Goal: Task Accomplishment & Management: Manage account settings

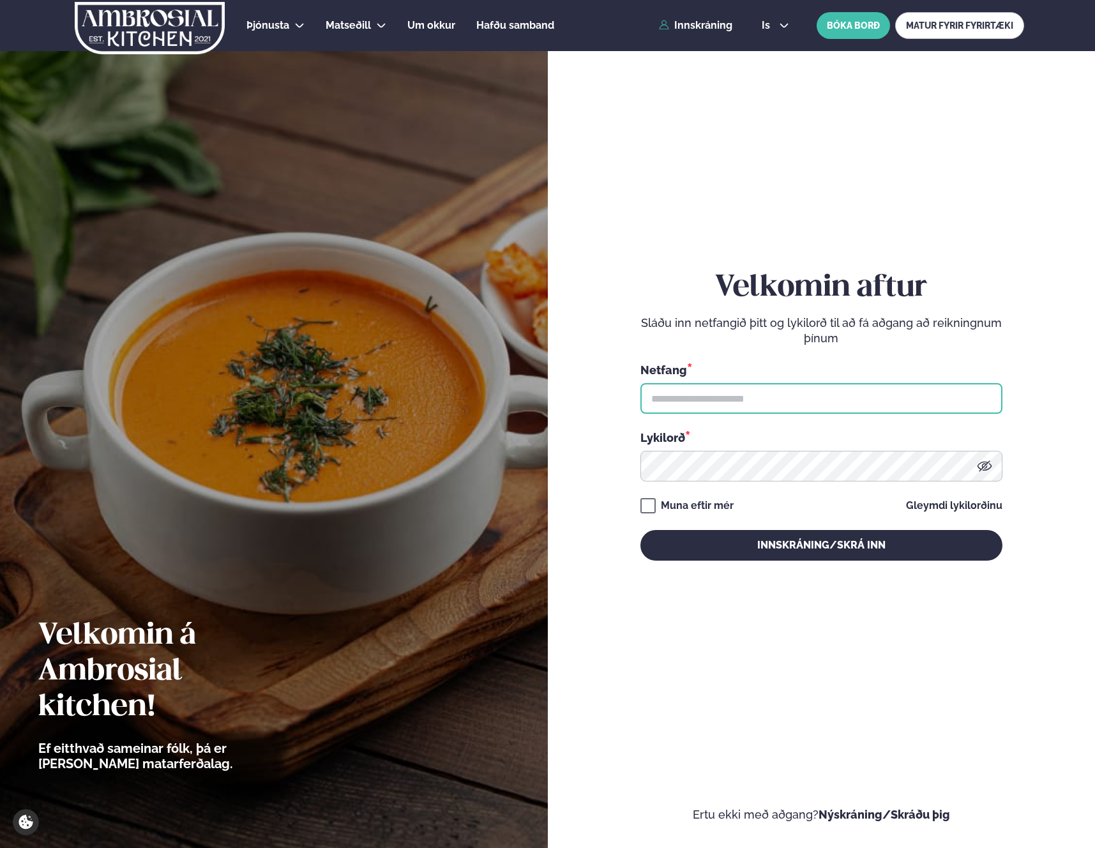
click at [715, 408] on input "text" at bounding box center [821, 398] width 362 height 31
type input "**********"
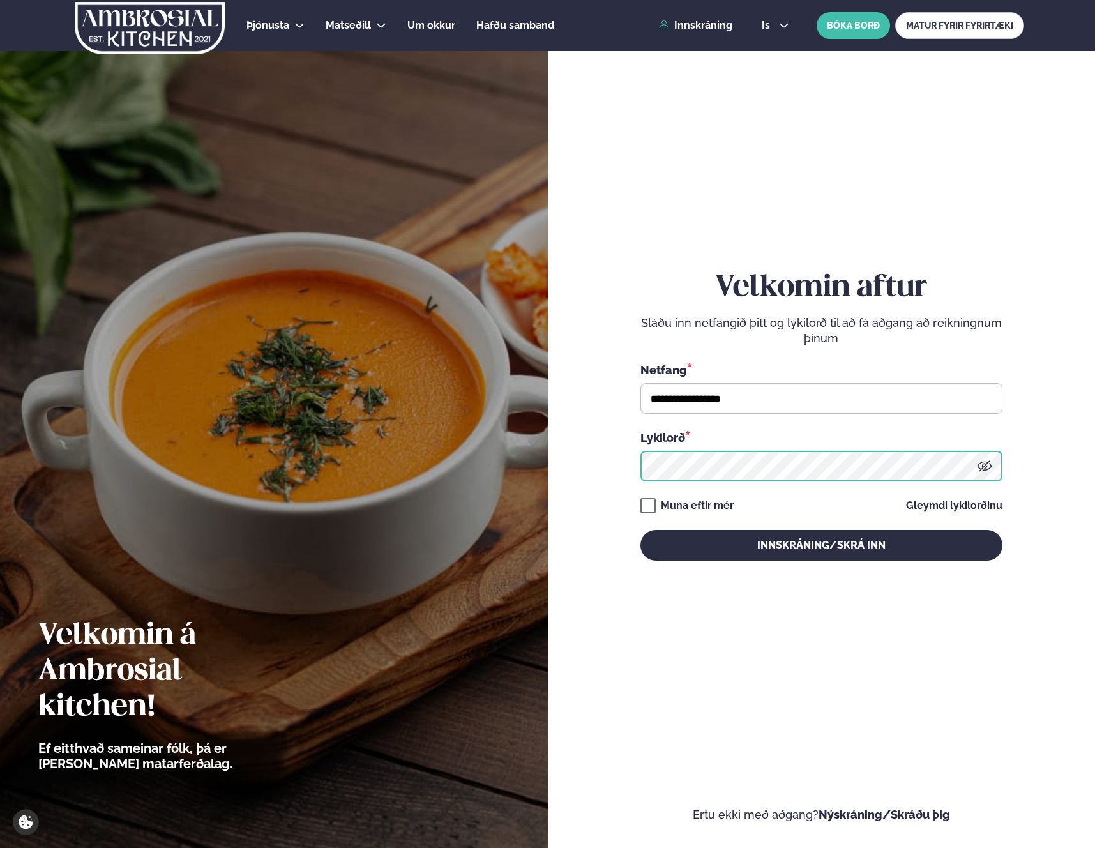
click at [640, 530] on button "Innskráning/Skrá inn" at bounding box center [821, 545] width 362 height 31
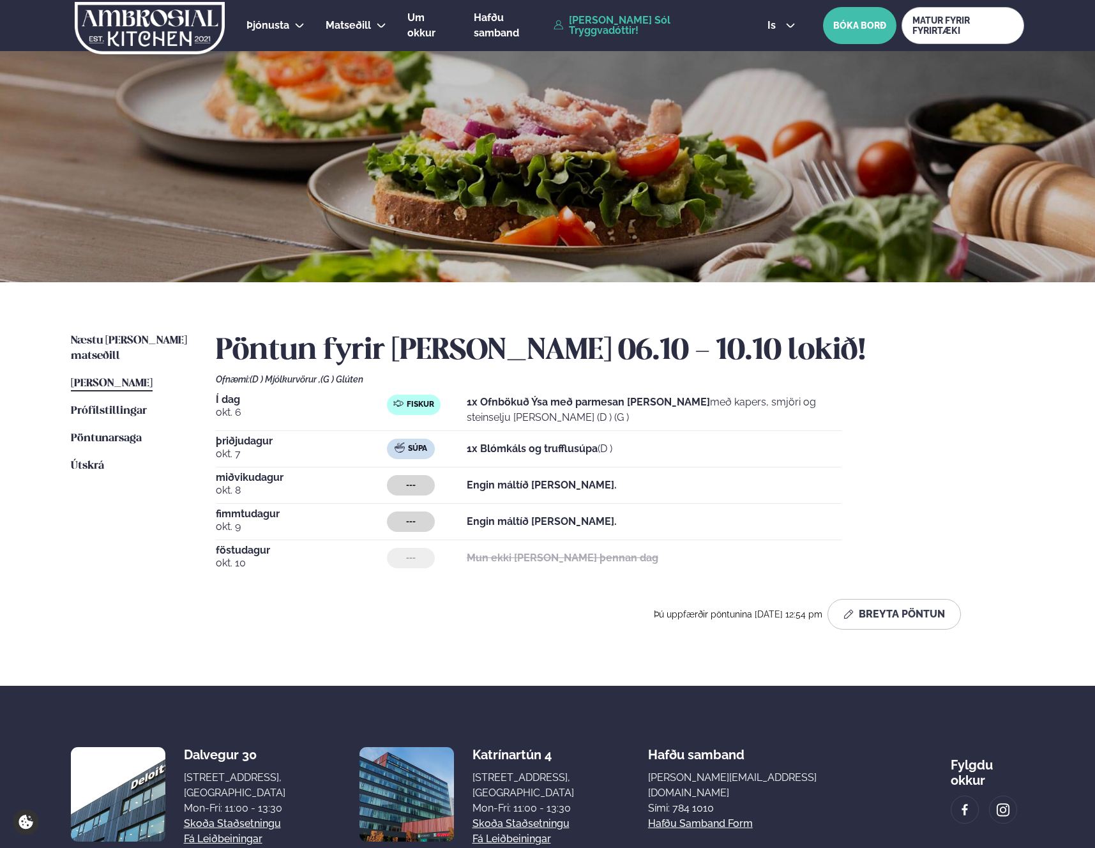
drag, startPoint x: 552, startPoint y: 455, endPoint x: 701, endPoint y: 530, distance: 166.5
click at [552, 455] on p "1x Blómkáls og trufflusúpa (D )" at bounding box center [540, 448] width 146 height 15
click at [925, 627] on button "Breyta Pöntun" at bounding box center [894, 614] width 133 height 31
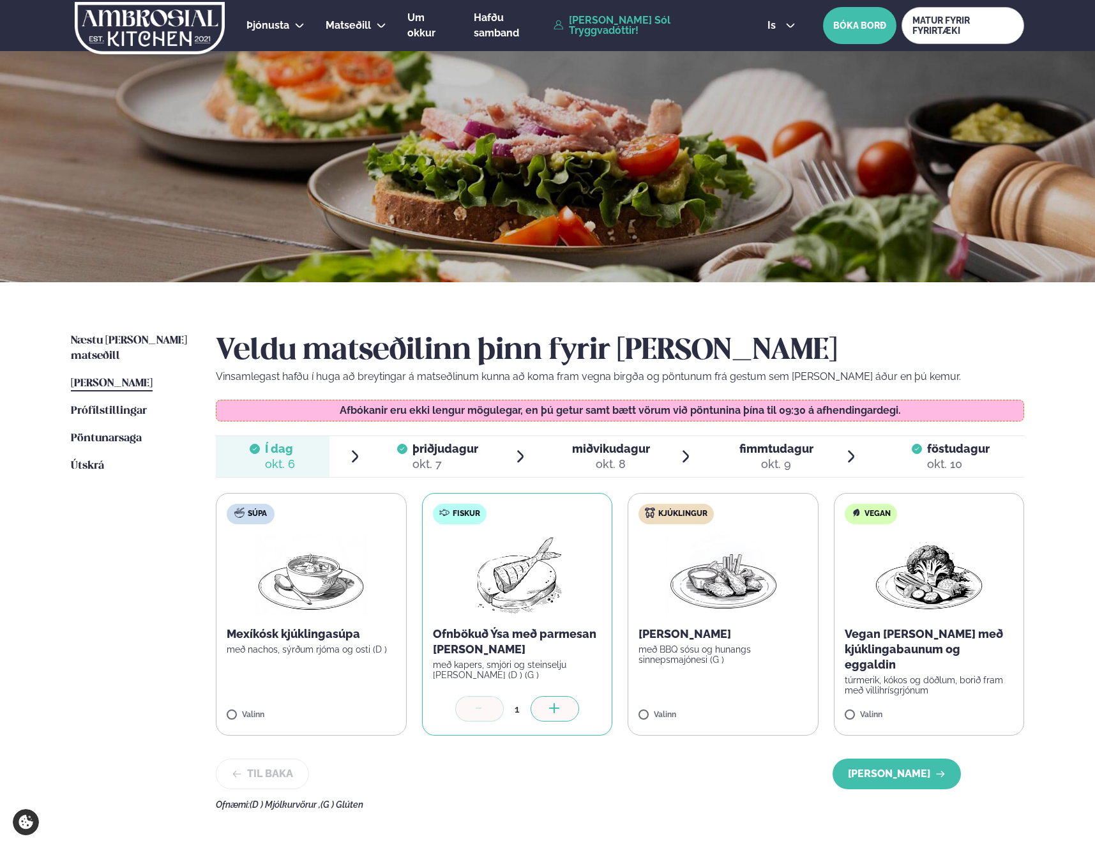
click at [446, 464] on div "okt. 7" at bounding box center [446, 464] width 66 height 15
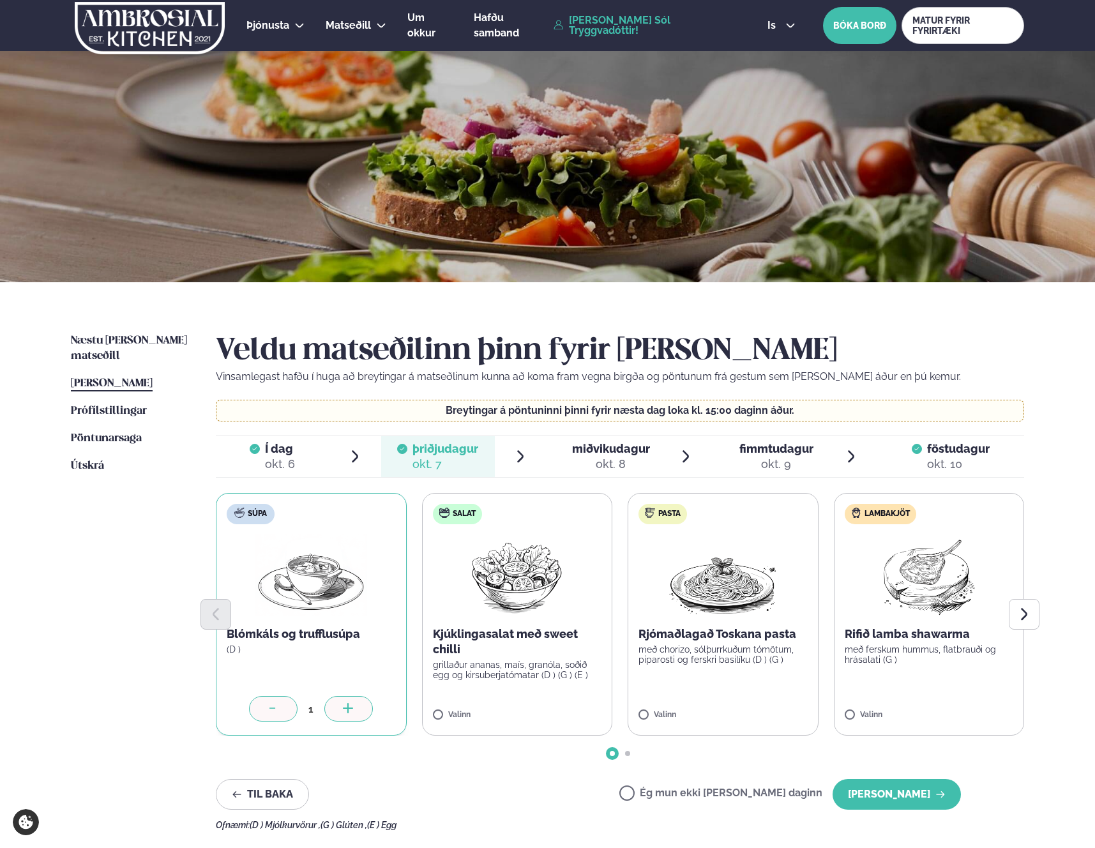
click at [275, 708] on icon at bounding box center [273, 709] width 13 height 13
click at [602, 457] on div "okt. 8" at bounding box center [611, 464] width 78 height 15
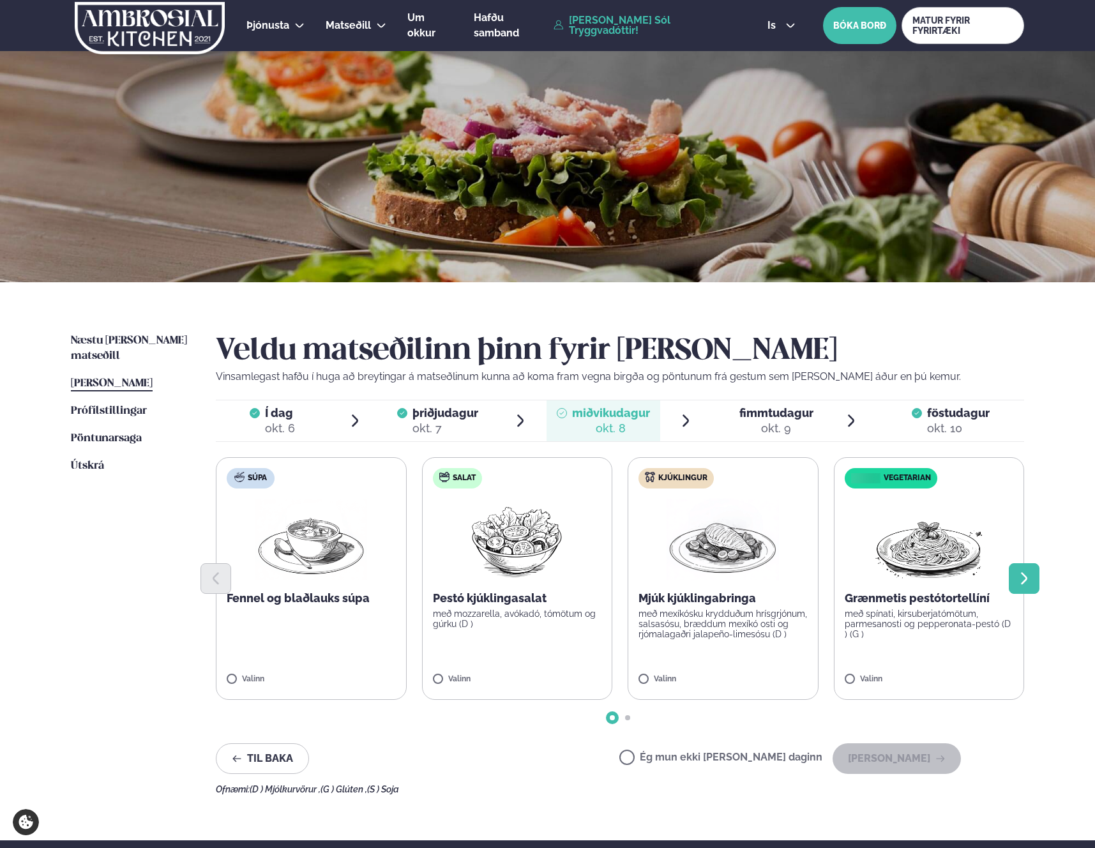
click at [1029, 582] on icon "Next slide" at bounding box center [1024, 578] width 15 height 15
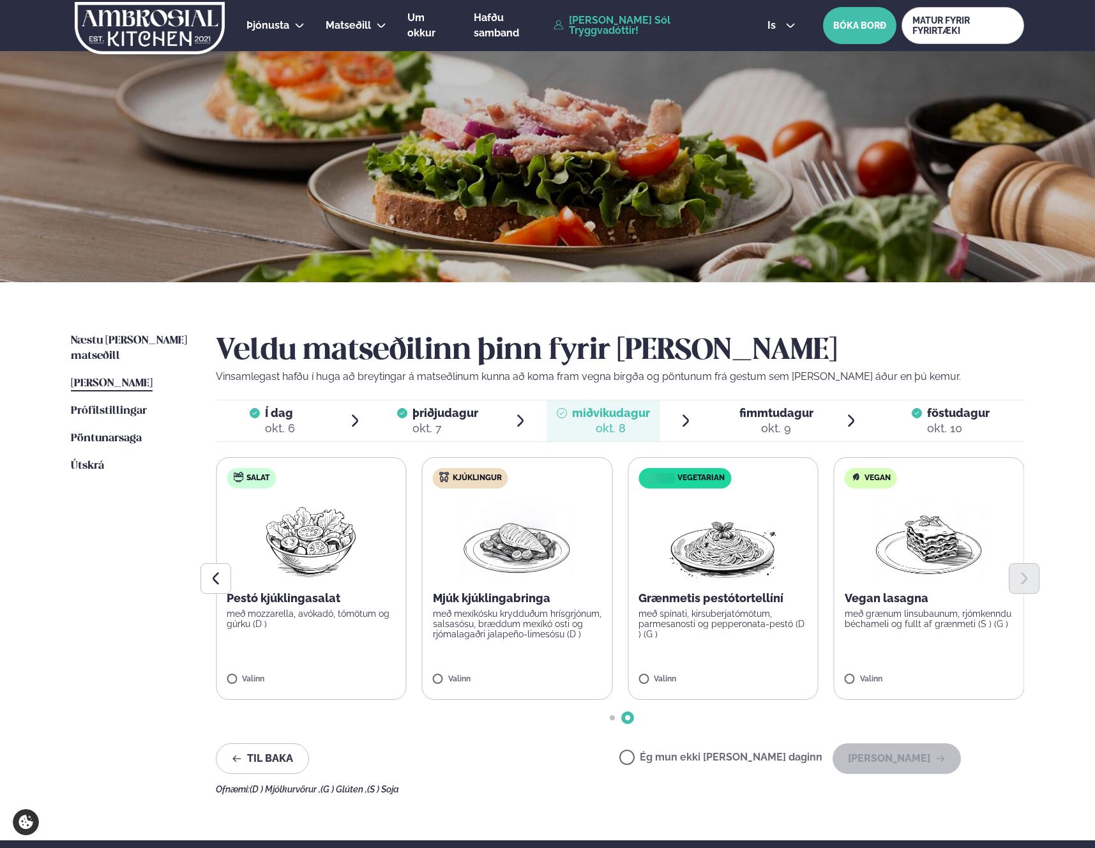
click at [754, 412] on span "fimmtudagur" at bounding box center [776, 412] width 74 height 13
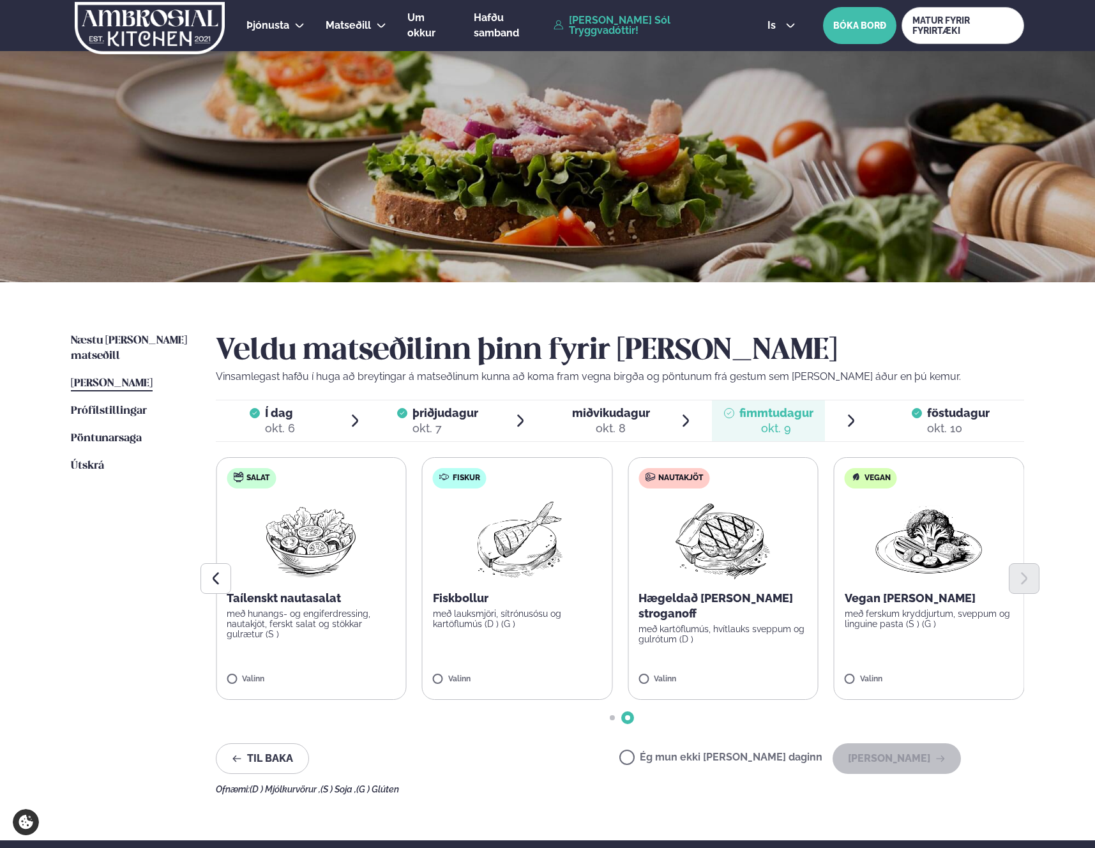
click at [967, 413] on span "föstudagur" at bounding box center [958, 412] width 63 height 13
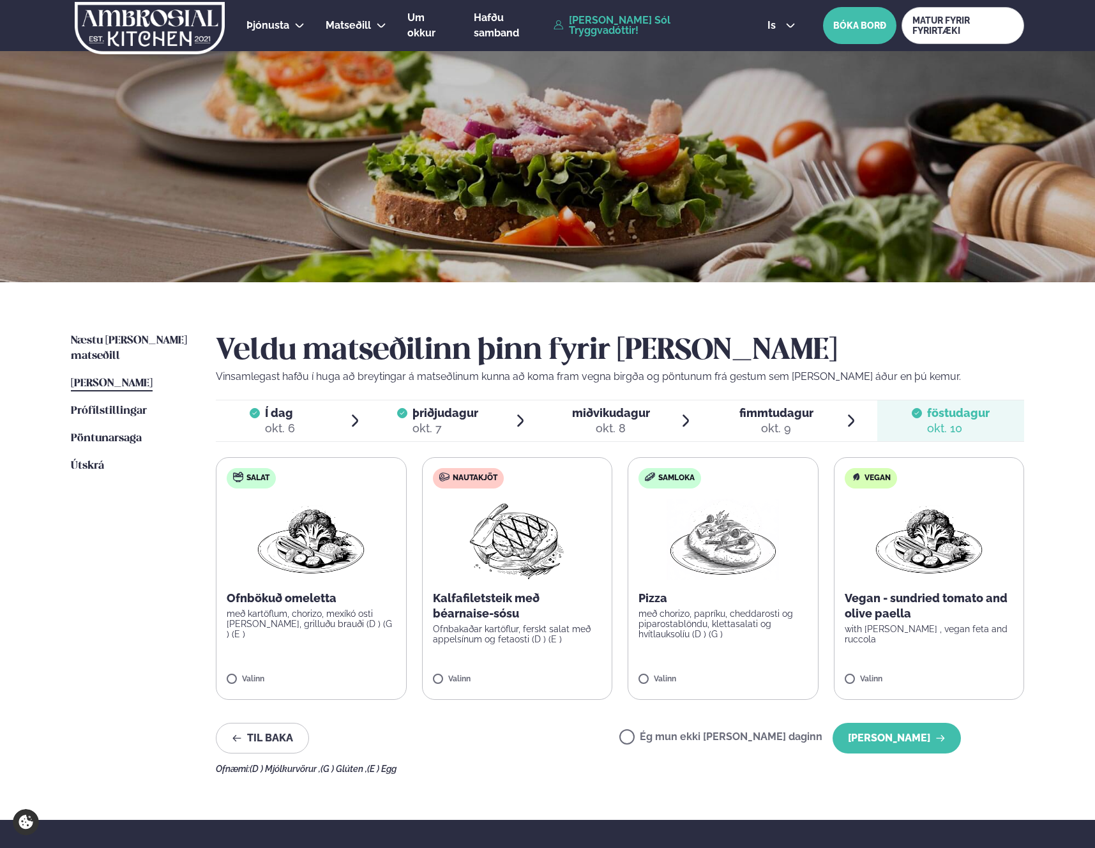
click at [708, 653] on label "Samloka Pizza með chorizo, papríku, cheddarosti og piparostablöndu, klettasalat…" at bounding box center [723, 578] width 191 height 243
click at [886, 741] on button "[PERSON_NAME]" at bounding box center [897, 738] width 128 height 31
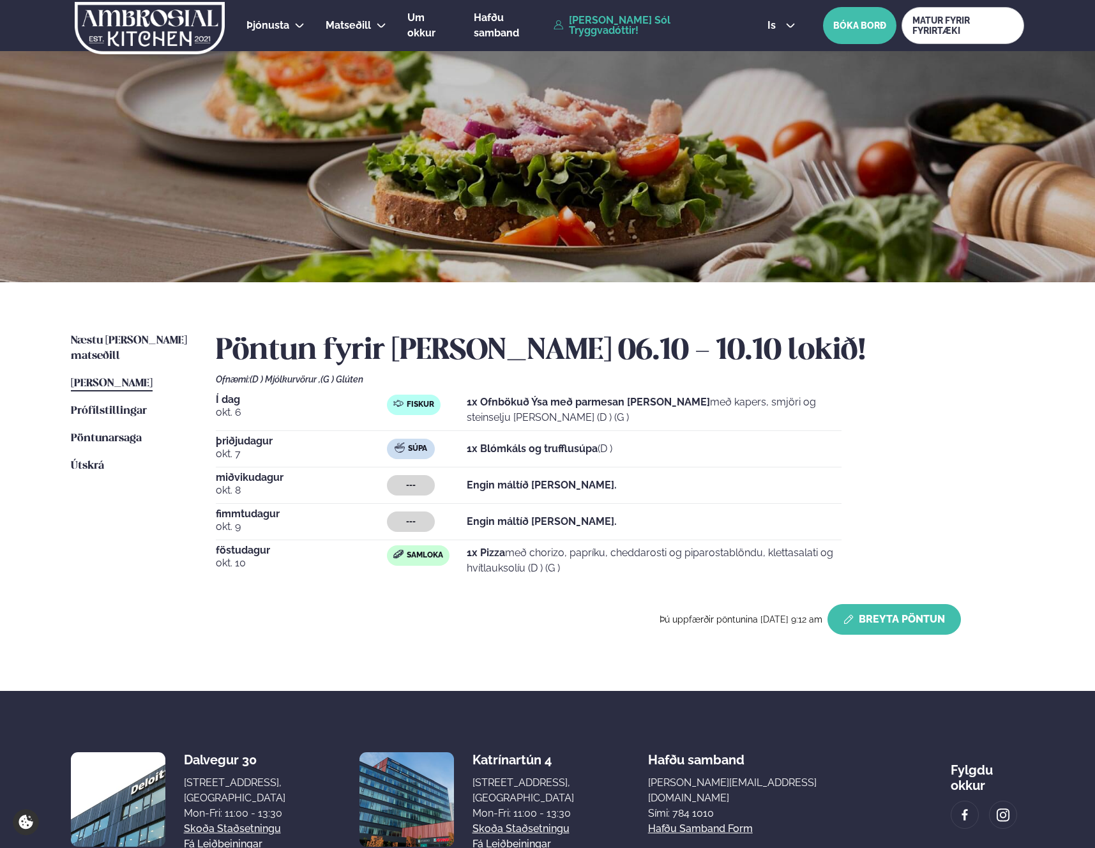
click at [884, 626] on button "Breyta Pöntun" at bounding box center [894, 619] width 133 height 31
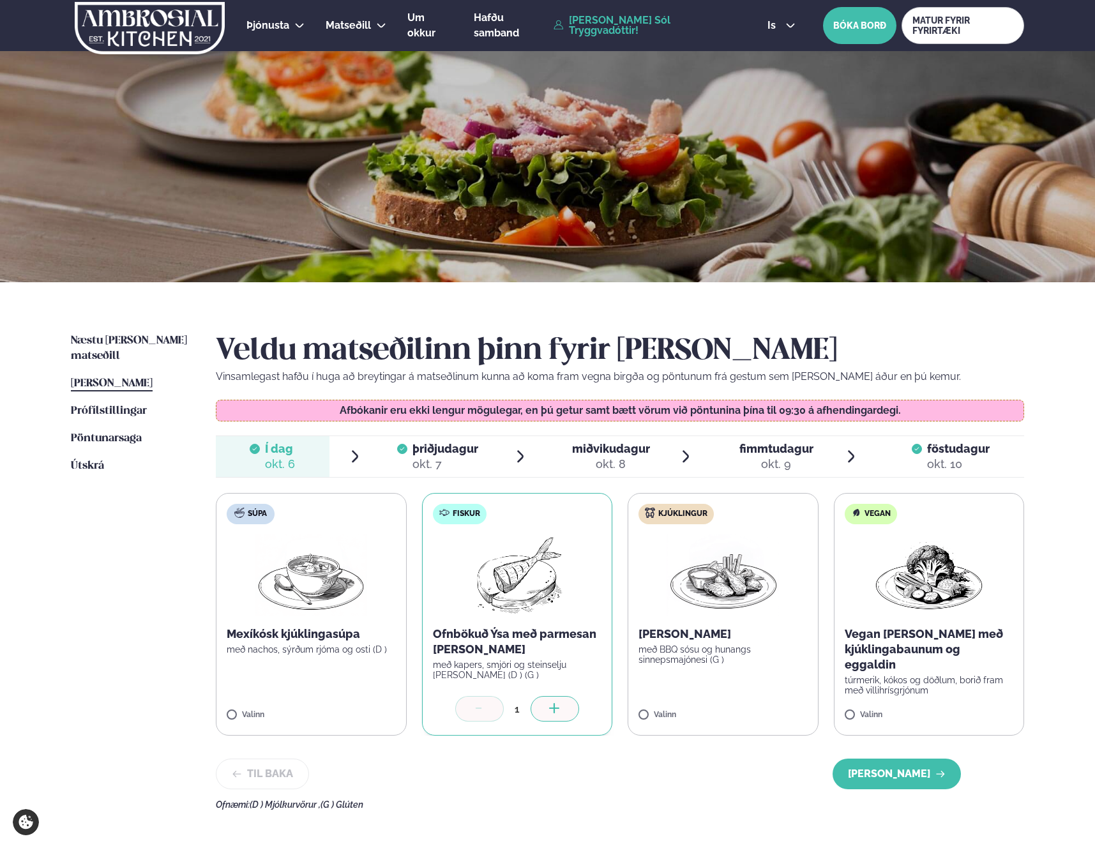
drag, startPoint x: 438, startPoint y: 467, endPoint x: 453, endPoint y: 488, distance: 26.1
click at [438, 467] on div "okt. 7" at bounding box center [446, 464] width 66 height 15
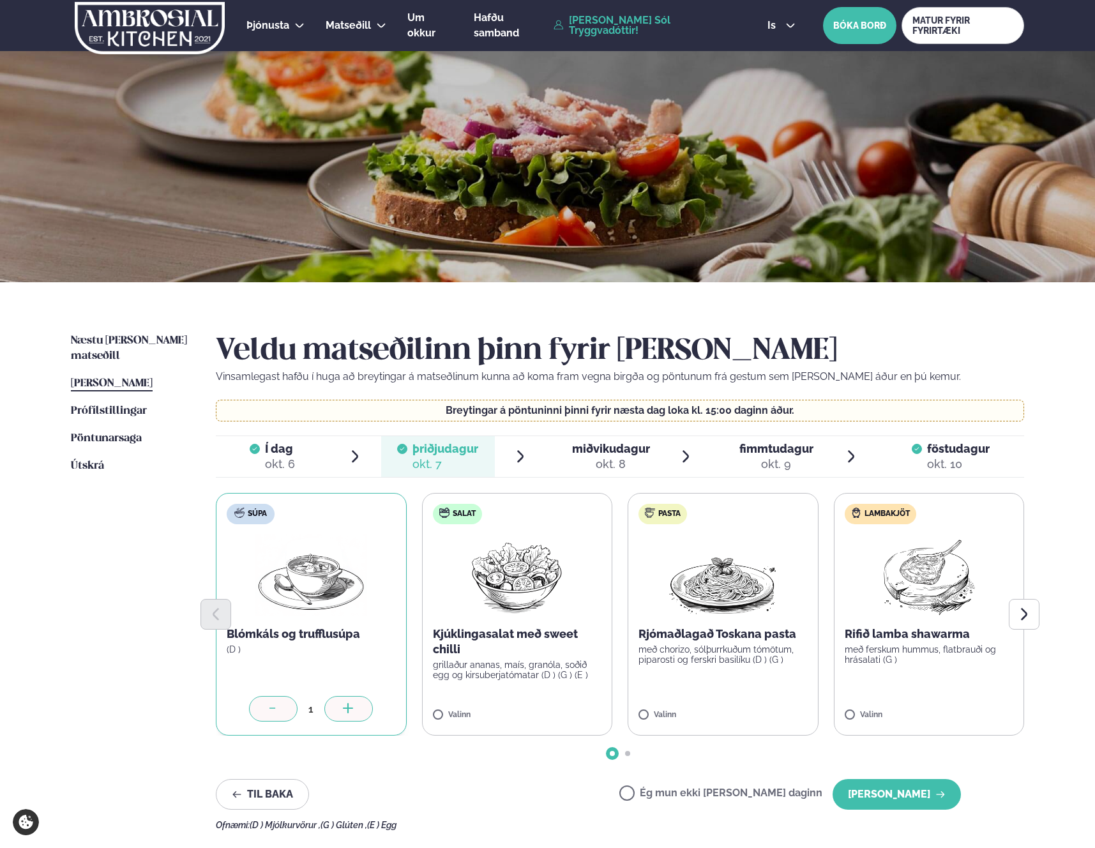
drag, startPoint x: 639, startPoint y: 778, endPoint x: 674, endPoint y: 791, distance: 36.8
click at [639, 778] on div "Veldu matseðilinn þinn fyrir [PERSON_NAME] Vinsamlegast hafðu í huga að breytin…" at bounding box center [620, 581] width 808 height 497
drag, startPoint x: 674, startPoint y: 791, endPoint x: 745, endPoint y: 813, distance: 74.3
click at [674, 791] on label "Ég mun ekki [PERSON_NAME] daginn" at bounding box center [720, 794] width 203 height 13
click at [933, 803] on button "[PERSON_NAME]" at bounding box center [897, 794] width 128 height 31
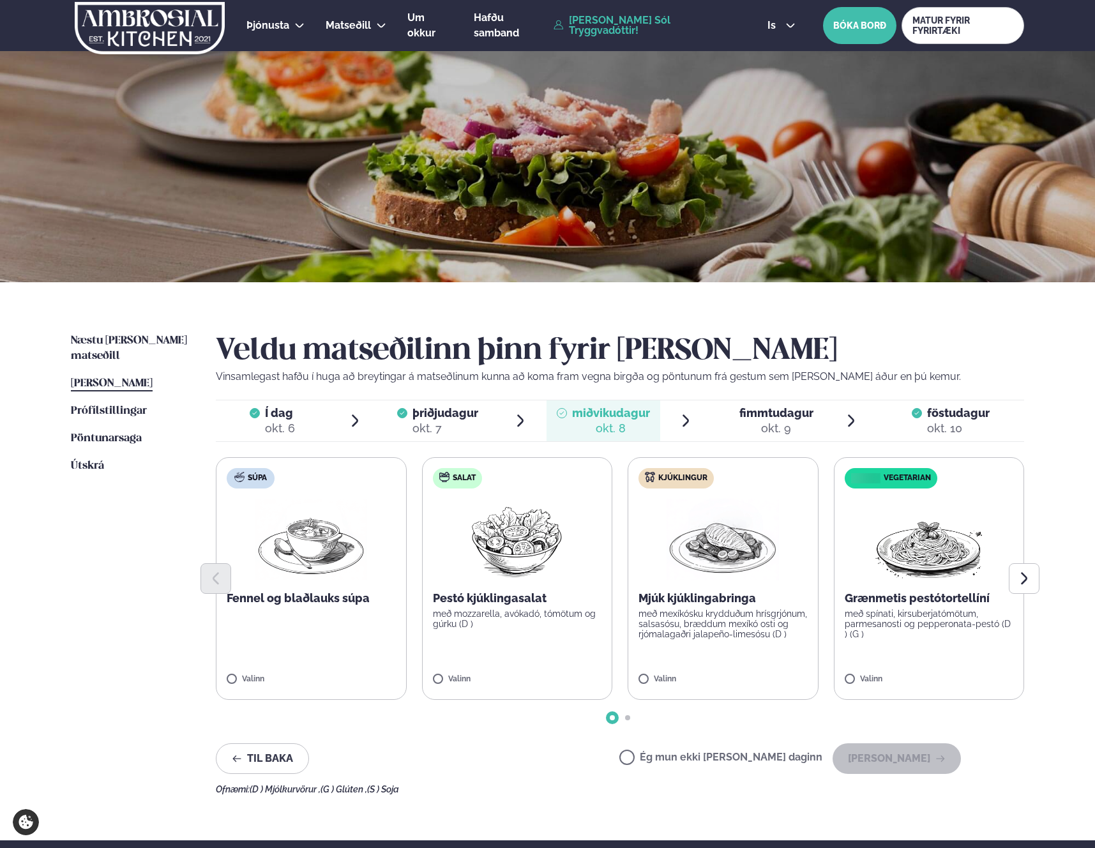
click at [944, 419] on span "föstudagur" at bounding box center [958, 412] width 63 height 13
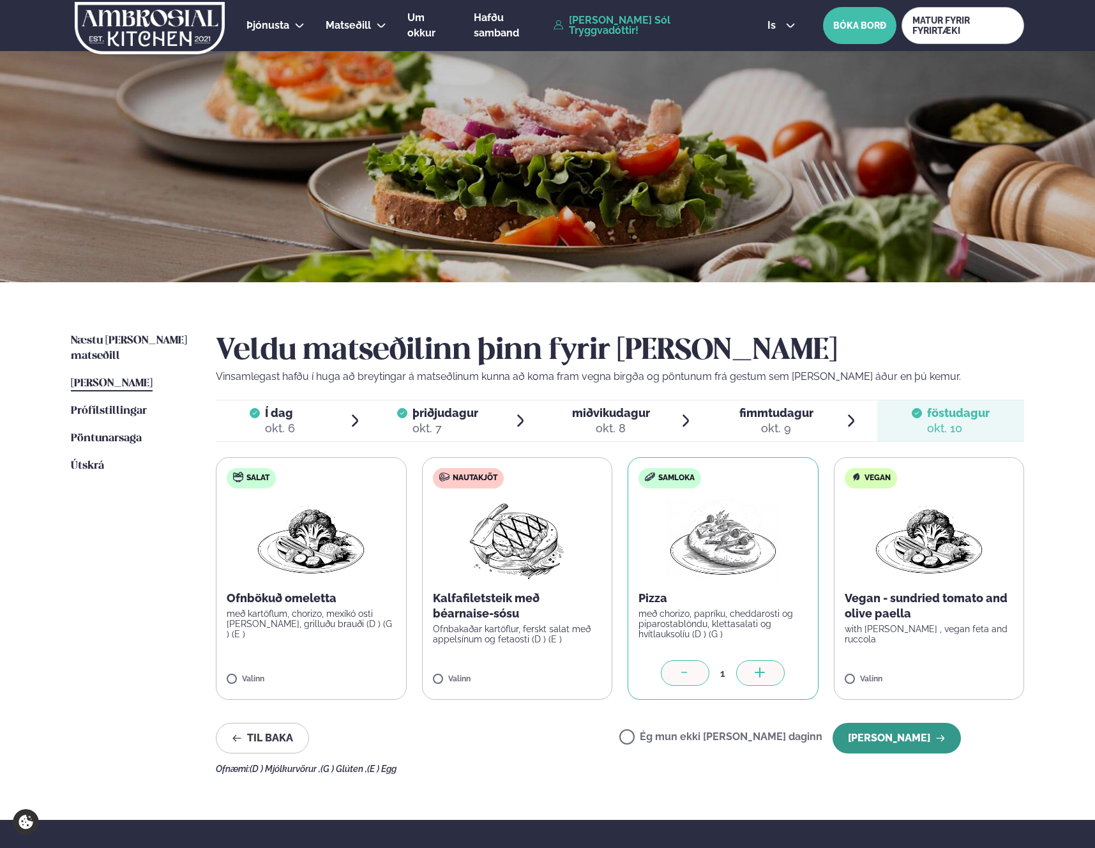
click at [916, 736] on button "[PERSON_NAME]" at bounding box center [897, 738] width 128 height 31
